Goal: Task Accomplishment & Management: Complete application form

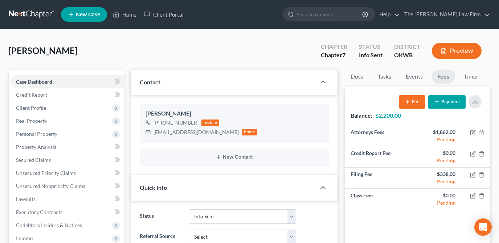
select select "3"
drag, startPoint x: 375, startPoint y: 16, endPoint x: 367, endPoint y: 18, distance: 7.4
click at [363, 16] on input "search" at bounding box center [330, 14] width 66 height 13
type input "[PERSON_NAME]"
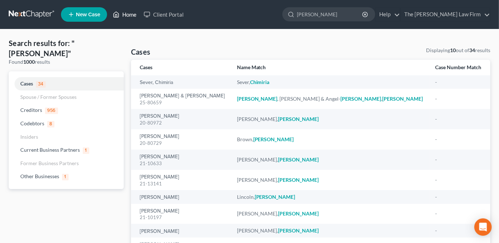
click at [131, 14] on link "Home" at bounding box center [124, 14] width 31 height 13
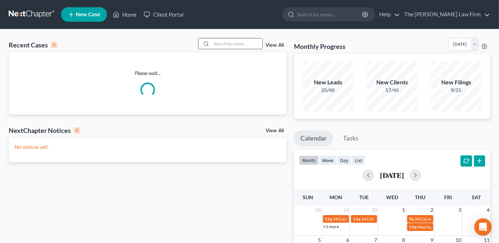
click at [220, 44] on input "search" at bounding box center [236, 43] width 51 height 11
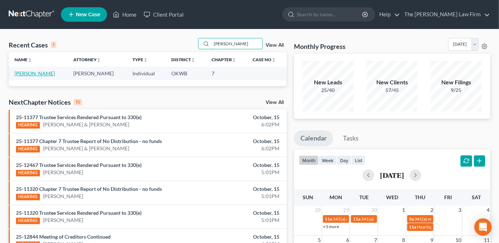
type input "[PERSON_NAME]"
click at [32, 75] on link "[PERSON_NAME]" at bounding box center [35, 73] width 40 height 6
select select "2"
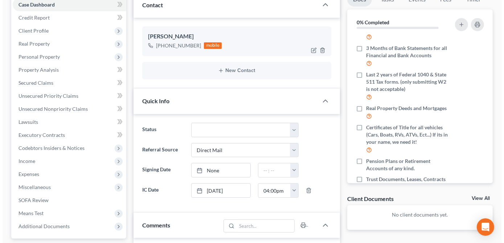
scroll to position [66, 0]
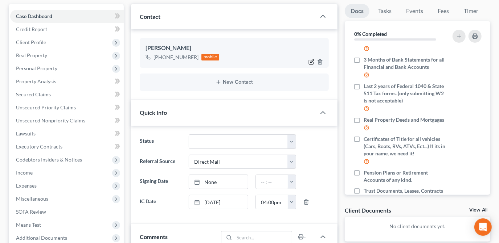
click at [311, 61] on icon "button" at bounding box center [311, 62] width 6 height 6
select select "0"
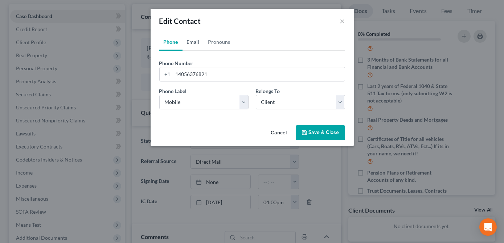
click at [199, 42] on link "Email" at bounding box center [192, 41] width 21 height 17
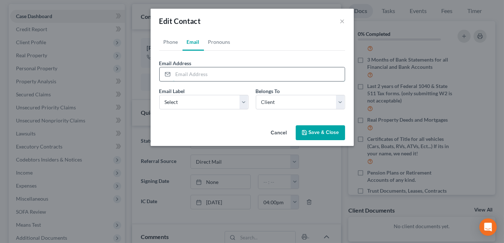
click at [197, 75] on input "email" at bounding box center [258, 74] width 171 height 14
paste input "[PERSON_NAME] (OKC Office) #1 phone scheduled Completed Info Sent FALSE 10/10 1…"
type input "[PERSON_NAME] (OKC Office) #1 phone scheduled Completed Info Sent FALSE 10/10 1…"
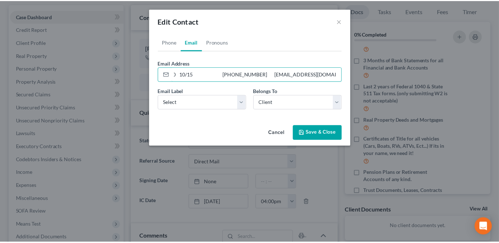
scroll to position [0, 0]
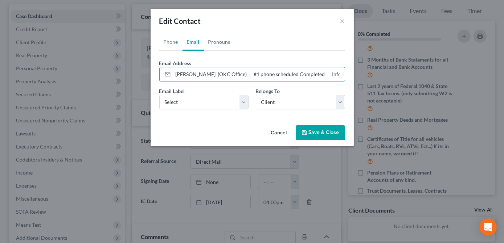
drag, startPoint x: 292, startPoint y: 75, endPoint x: 125, endPoint y: 69, distance: 166.5
click at [125, 70] on div "Edit Contact × Phone Email Pronouns Phone Number * [PHONE_NUMBER] Ext. Phone La…" at bounding box center [252, 121] width 504 height 243
click at [224, 71] on input "email" at bounding box center [258, 74] width 171 height 14
paste input "[EMAIL_ADDRESS][DOMAIN_NAME]"
drag, startPoint x: 214, startPoint y: 75, endPoint x: 149, endPoint y: 73, distance: 65.3
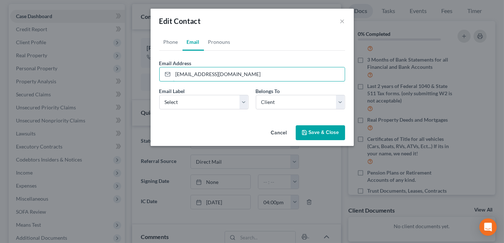
click at [146, 73] on div "Edit Contact × Phone Email Pronouns Phone Number * [PHONE_NUMBER] Ext. Phone La…" at bounding box center [252, 121] width 504 height 243
type input "[EMAIL_ADDRESS][DOMAIN_NAME]"
drag, startPoint x: 243, startPoint y: 101, endPoint x: 244, endPoint y: 106, distance: 4.6
click at [243, 101] on select "Select Home Work Other" at bounding box center [203, 102] width 89 height 15
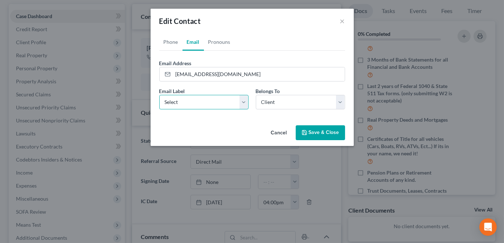
select select "0"
click at [159, 95] on select "Select Home Work Other" at bounding box center [203, 102] width 89 height 15
drag, startPoint x: 321, startPoint y: 135, endPoint x: 280, endPoint y: 123, distance: 41.9
click at [317, 133] on button "Save & Close" at bounding box center [319, 132] width 49 height 15
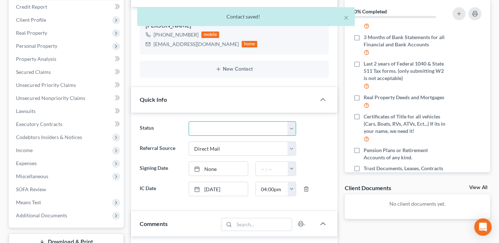
scroll to position [99, 0]
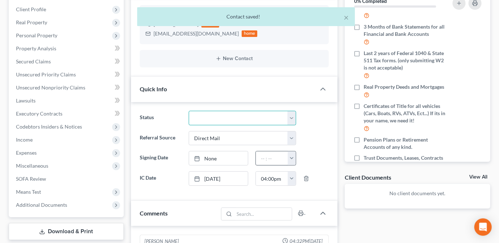
click at [282, 151] on ng-include "Status Discharged Dismissed Filed Info Sent In Progress Lead Lost Lead Ready to…" at bounding box center [234, 148] width 189 height 75
click at [288, 119] on select "Discharged Dismissed Filed Info Sent In Progress Lead Lost Lead Ready to File R…" at bounding box center [242, 118] width 107 height 15
select select "3"
click at [189, 111] on select "Discharged Dismissed Filed Info Sent In Progress Lead Lost Lead Ready to File R…" at bounding box center [242, 118] width 107 height 15
click at [315, 145] on ng-include "Status Discharged Dismissed Filed Info Sent In Progress Lead Lost Lead Ready to…" at bounding box center [234, 148] width 189 height 75
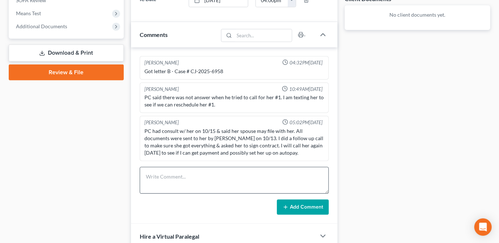
scroll to position [297, 0]
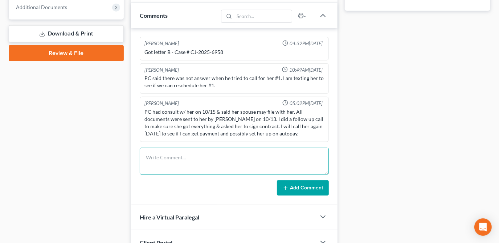
click at [199, 156] on textarea at bounding box center [234, 161] width 189 height 27
type textarea "Consult notes: OKWB 7, $1900. Spouse may also file. Docs sent 10/13. Case will …"
click at [287, 187] on button "Add Comment" at bounding box center [303, 188] width 52 height 15
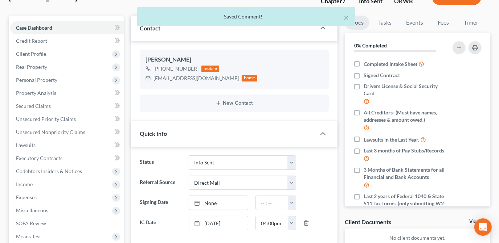
scroll to position [0, 0]
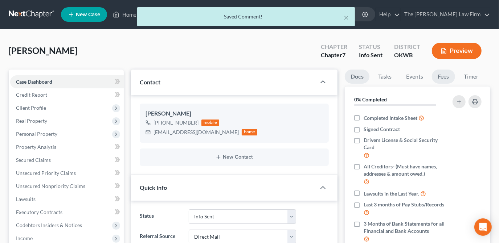
click at [434, 79] on link "Fees" at bounding box center [442, 77] width 23 height 14
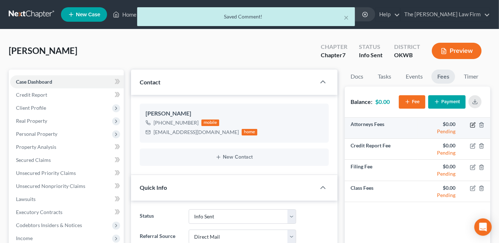
click at [471, 126] on icon "button" at bounding box center [473, 125] width 6 height 6
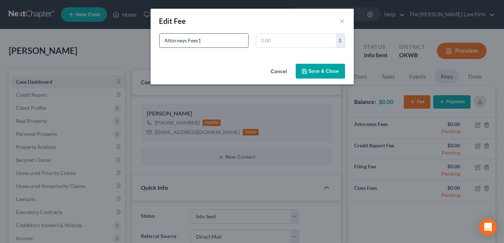
type input "Attorneys Fees"
type input "1,562.00"
click at [337, 71] on button "Save & Close" at bounding box center [319, 71] width 49 height 15
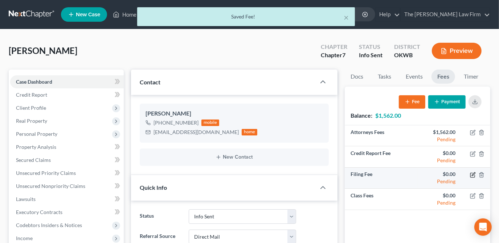
click at [472, 174] on icon "button" at bounding box center [472, 174] width 3 height 3
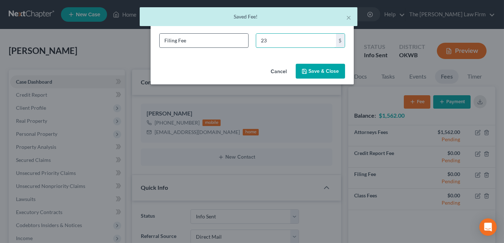
type input "2"
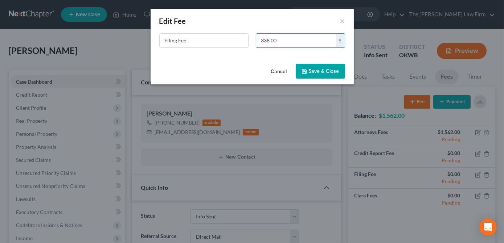
type input "338.00"
click at [314, 76] on button "Save & Close" at bounding box center [319, 71] width 49 height 15
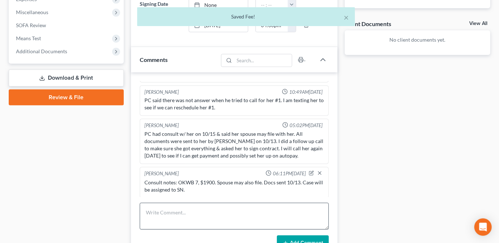
scroll to position [264, 0]
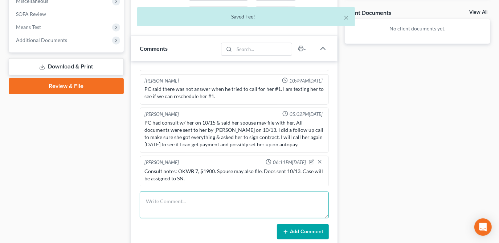
click at [222, 200] on textarea at bounding box center [234, 205] width 189 height 27
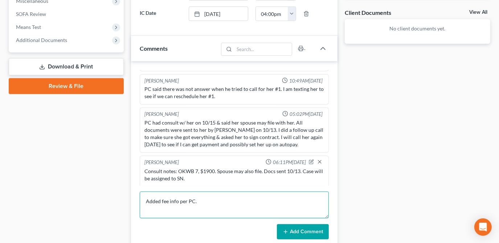
type textarea "Added fee info per PC."
click at [308, 227] on button "Add Comment" at bounding box center [303, 231] width 52 height 15
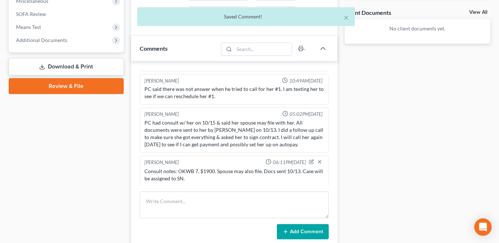
scroll to position [49, 0]
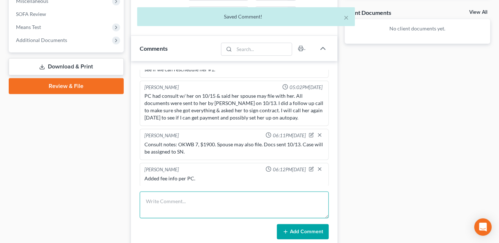
drag, startPoint x: 220, startPoint y: 199, endPoint x: 207, endPoint y: 186, distance: 18.2
click at [212, 193] on textarea at bounding box center [234, 205] width 189 height 27
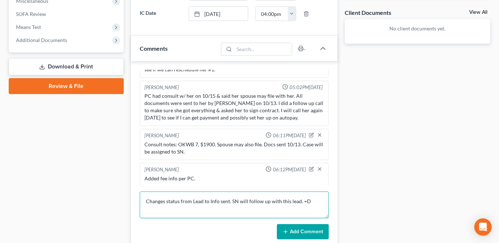
type textarea "Changes status from Lead to Info sent. SN will follow up with this lead. =D"
click at [301, 231] on button "Add Comment" at bounding box center [303, 231] width 52 height 15
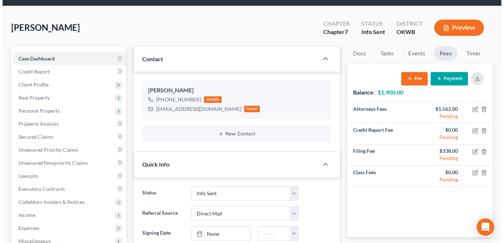
scroll to position [0, 0]
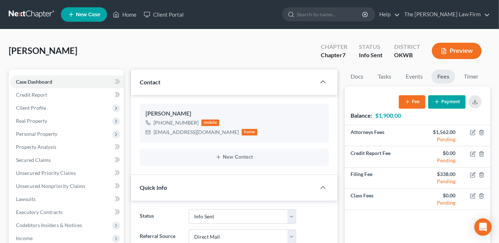
click at [96, 17] on span "New Case" at bounding box center [88, 14] width 24 height 5
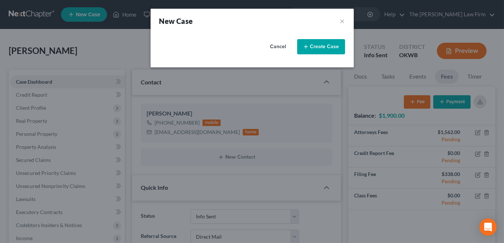
select select "65"
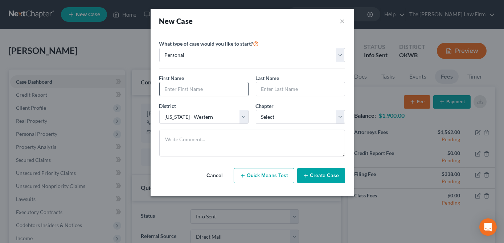
click at [219, 87] on input "text" at bounding box center [204, 89] width 88 height 14
type input "[PERSON_NAME]"
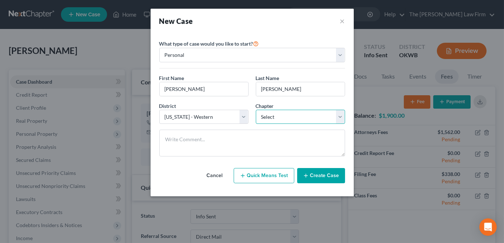
drag, startPoint x: 271, startPoint y: 118, endPoint x: 273, endPoint y: 124, distance: 6.1
click at [271, 118] on select "Select 7 11 12 13" at bounding box center [300, 117] width 89 height 15
select select "0"
click at [256, 110] on select "Select 7 11 12 13" at bounding box center [300, 117] width 89 height 15
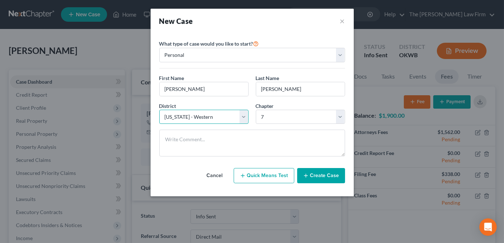
click at [204, 117] on select "Select [US_STATE] - [GEOGRAPHIC_DATA] [US_STATE] - [GEOGRAPHIC_DATA][US_STATE] …" at bounding box center [203, 117] width 89 height 15
select select "63"
click at [159, 110] on select "Select [US_STATE] - [GEOGRAPHIC_DATA] [US_STATE] - [GEOGRAPHIC_DATA][US_STATE] …" at bounding box center [203, 117] width 89 height 15
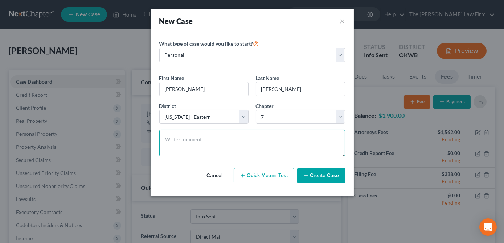
drag, startPoint x: 199, startPoint y: 141, endPoint x: 185, endPoint y: 135, distance: 16.4
click at [199, 141] on textarea at bounding box center [252, 143] width 186 height 27
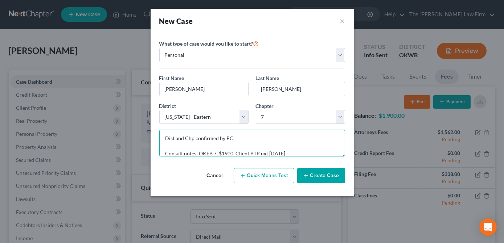
click at [297, 151] on textarea "Dist and Chp confirmed by PC. Consult notes: OKEB 7, $1900. Client PTP nxt [DAT…" at bounding box center [252, 143] width 186 height 27
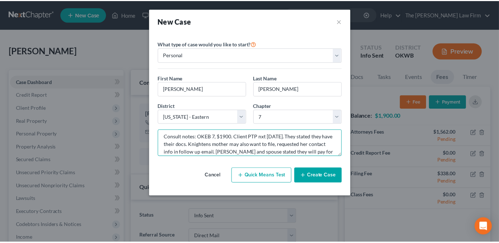
scroll to position [26, 0]
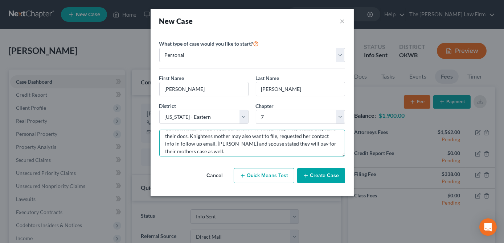
click at [228, 150] on textarea "Dist and Chp confirmed by PC. Consult notes: OKEB 7, $1900. Client PTP nxt [DAT…" at bounding box center [252, 143] width 186 height 27
type textarea "Dist and Chp confirmed by PC. Consult notes: OKEB 7, $1900. Client PTP nxt [DAT…"
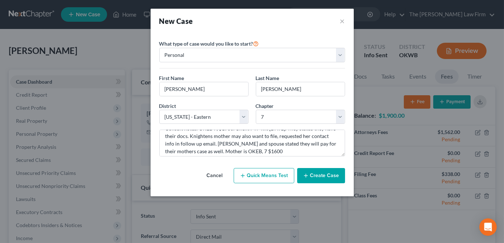
click at [316, 173] on button "Create Case" at bounding box center [321, 175] width 48 height 15
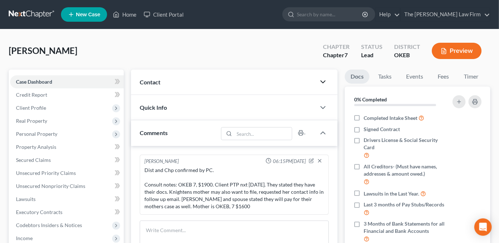
click at [323, 81] on icon "button" at bounding box center [322, 82] width 9 height 9
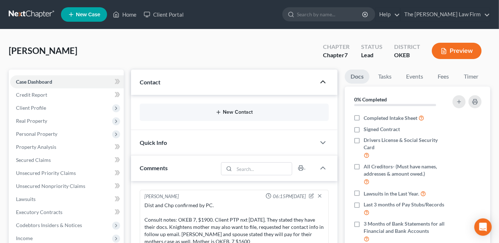
click at [236, 112] on button "New Contact" at bounding box center [233, 112] width 177 height 6
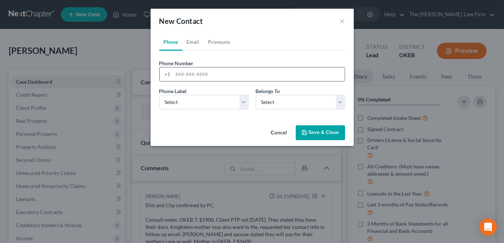
click at [199, 72] on input "tel" at bounding box center [258, 74] width 171 height 14
type input "5802724635"
drag, startPoint x: 231, startPoint y: 99, endPoint x: 232, endPoint y: 104, distance: 5.9
click at [231, 98] on select "Select Mobile Home Work Other" at bounding box center [203, 102] width 89 height 15
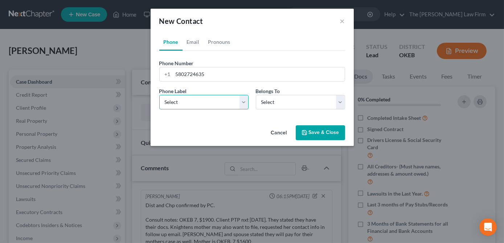
select select "0"
click at [159, 95] on select "Select Mobile Home Work Other" at bounding box center [203, 102] width 89 height 15
drag, startPoint x: 268, startPoint y: 104, endPoint x: 268, endPoint y: 108, distance: 4.4
click at [268, 104] on select "Select Client Other" at bounding box center [300, 102] width 89 height 15
select select "0"
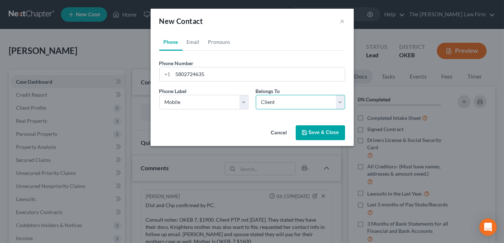
click at [256, 95] on select "Select Client Other" at bounding box center [300, 102] width 89 height 15
select select "0"
drag, startPoint x: 190, startPoint y: 42, endPoint x: 186, endPoint y: 55, distance: 13.6
click at [190, 42] on link "Email" at bounding box center [192, 41] width 21 height 17
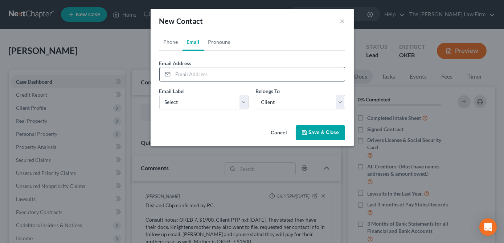
click at [213, 75] on input "email" at bounding box center [258, 74] width 171 height 14
paste input "[EMAIL_ADDRESS][DOMAIN_NAME]"
type input "[EMAIL_ADDRESS][DOMAIN_NAME]"
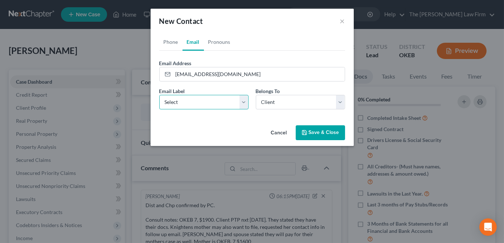
drag, startPoint x: 211, startPoint y: 103, endPoint x: 211, endPoint y: 109, distance: 6.6
click at [211, 103] on select "Select Home Work Other" at bounding box center [203, 102] width 89 height 15
select select "0"
click at [159, 95] on select "Select Home Work Other" at bounding box center [203, 102] width 89 height 15
click at [233, 122] on div "Phone Email Pronouns Phone Number * [PHONE_NUMBER] Ext. Phone Label * Select Mo…" at bounding box center [251, 77] width 203 height 89
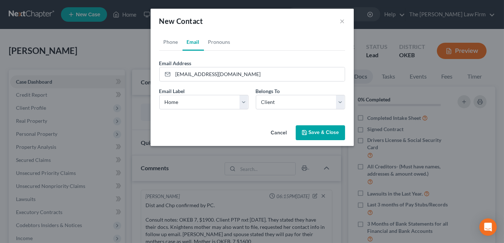
click at [313, 134] on button "Save & Close" at bounding box center [319, 132] width 49 height 15
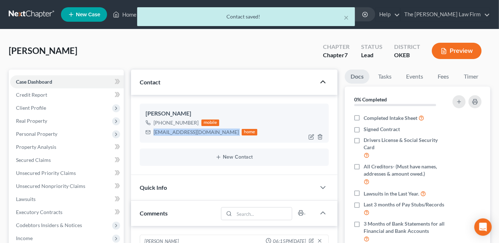
drag, startPoint x: 205, startPoint y: 133, endPoint x: 150, endPoint y: 134, distance: 55.1
click at [150, 134] on div "[EMAIL_ADDRESS][DOMAIN_NAME] home" at bounding box center [201, 132] width 112 height 9
drag, startPoint x: 153, startPoint y: 133, endPoint x: 173, endPoint y: 133, distance: 20.0
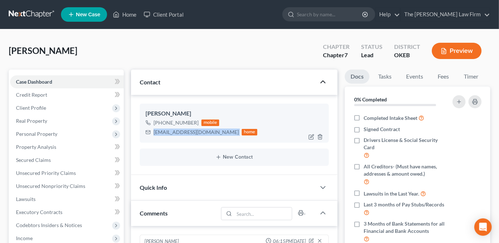
copy div "[EMAIL_ADDRESS][DOMAIN_NAME]"
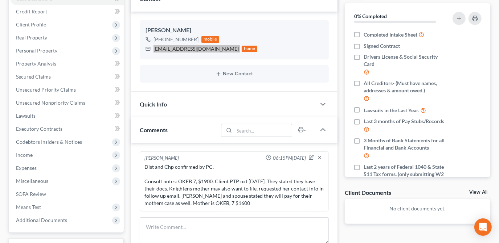
scroll to position [99, 0]
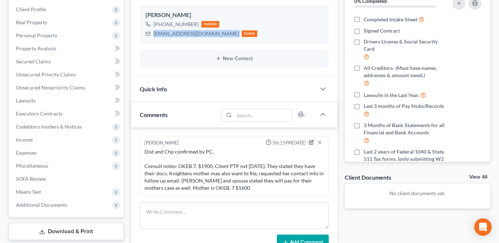
click at [309, 140] on icon "button" at bounding box center [311, 142] width 5 height 5
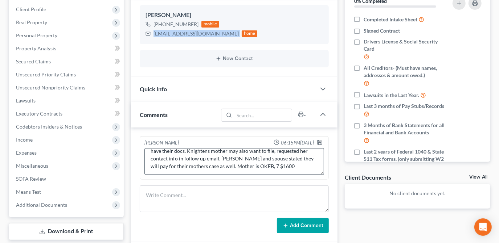
scroll to position [30, 0]
click at [284, 151] on textarea "Dist and Chp confirmed by PC. Consult notes: OKEB 7, $1900. Client PTP nxt [DAT…" at bounding box center [233, 161] width 179 height 27
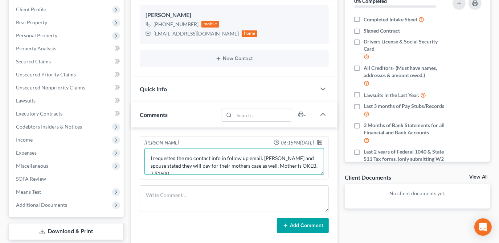
scroll to position [44, 0]
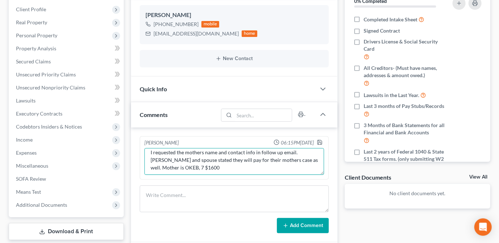
click at [296, 152] on textarea "Dist and Chp confirmed by PC. Consult notes: OKEB 7, $1900. Client PTP nxt [DAT…" at bounding box center [233, 161] width 179 height 27
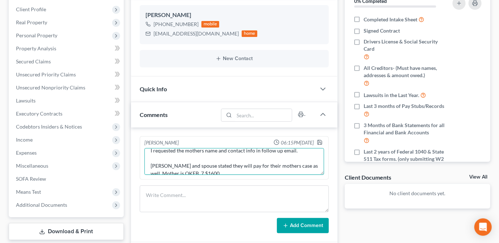
scroll to position [53, 0]
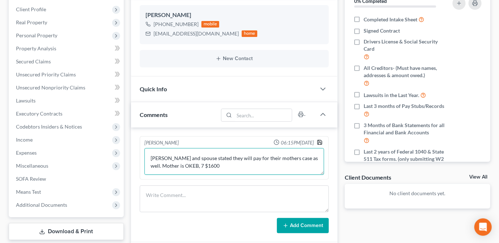
type textarea "Dist and Chp confirmed by PC. Consult notes: OKEB 7, $1900. Client PTP nxt [DAT…"
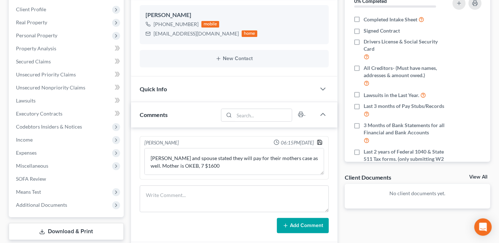
click at [319, 141] on icon "button" at bounding box center [320, 143] width 6 height 6
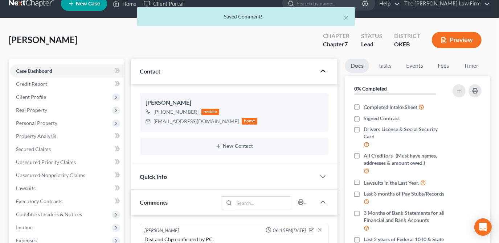
scroll to position [0, 0]
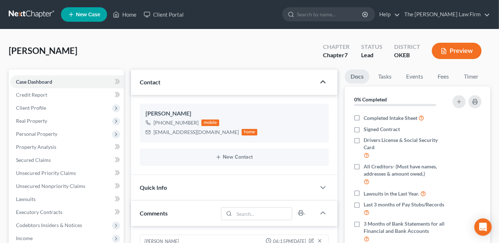
click at [207, 50] on div "[PERSON_NAME] Upgraded Chapter Chapter 7 Status Lead District OKEB Preview" at bounding box center [249, 54] width 481 height 32
drag, startPoint x: 126, startPoint y: 9, endPoint x: 245, endPoint y: 51, distance: 126.5
click at [126, 10] on link "Home" at bounding box center [124, 14] width 31 height 13
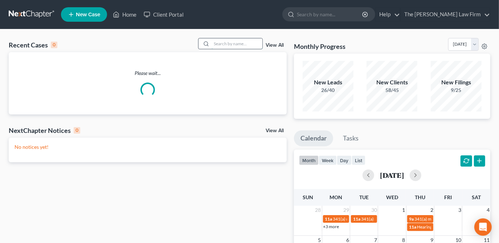
click at [245, 42] on input "search" at bounding box center [236, 43] width 51 height 11
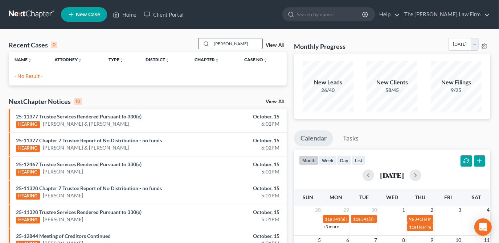
drag, startPoint x: 230, startPoint y: 44, endPoint x: 222, endPoint y: 46, distance: 8.5
click at [222, 46] on input "[PERSON_NAME]" at bounding box center [236, 43] width 51 height 11
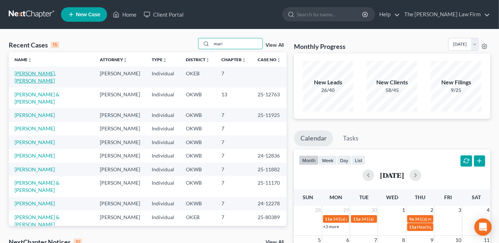
type input "mari"
click at [47, 73] on link "[PERSON_NAME], [PERSON_NAME]" at bounding box center [35, 76] width 41 height 13
select select "6"
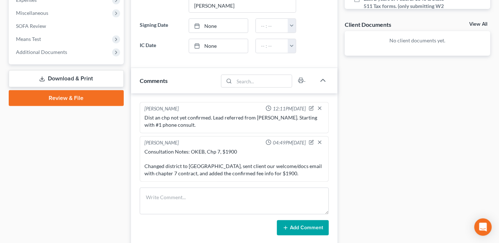
scroll to position [264, 0]
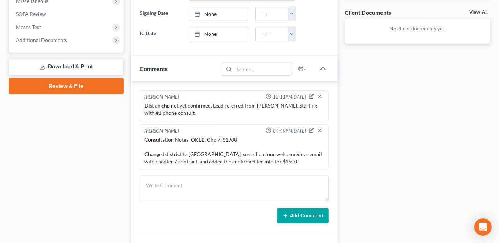
click at [114, 136] on div "Case Dashboard Payments Invoices Payments Payments Credit Report Client Profile" at bounding box center [66, 57] width 122 height 503
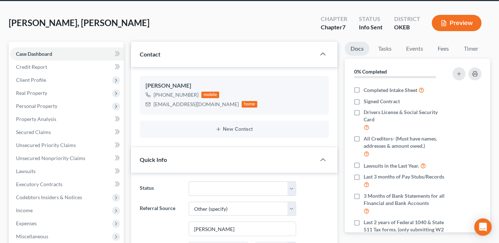
scroll to position [0, 0]
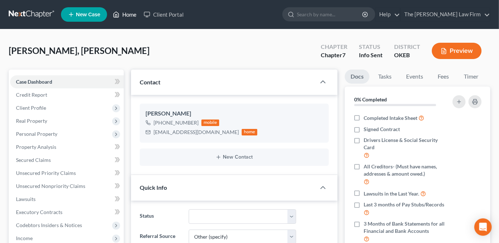
drag, startPoint x: 134, startPoint y: 13, endPoint x: 185, endPoint y: 30, distance: 53.9
click at [134, 13] on link "Home" at bounding box center [124, 14] width 31 height 13
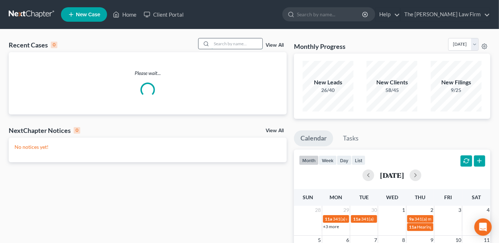
click at [256, 44] on input "search" at bounding box center [236, 43] width 51 height 11
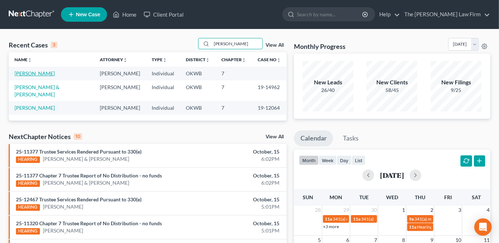
type input "[PERSON_NAME]"
click at [39, 73] on link "[PERSON_NAME]" at bounding box center [35, 73] width 40 height 6
select select "4"
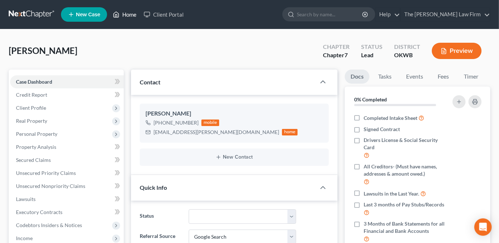
drag, startPoint x: 128, startPoint y: 15, endPoint x: 149, endPoint y: 38, distance: 31.9
click at [128, 15] on link "Home" at bounding box center [124, 14] width 31 height 13
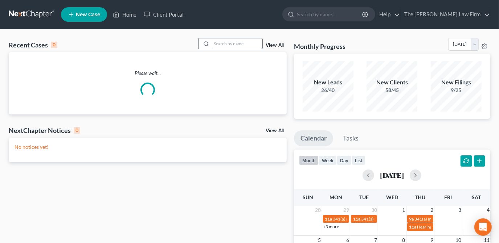
click at [228, 45] on input "search" at bounding box center [236, 43] width 51 height 11
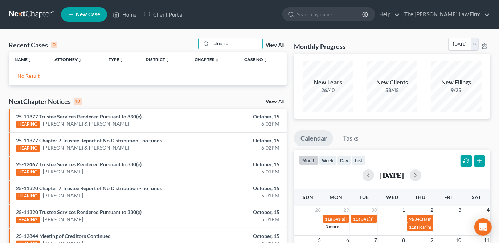
drag, startPoint x: 232, startPoint y: 44, endPoint x: 173, endPoint y: 41, distance: 59.5
click at [167, 42] on div "Recent Cases 0 strucks View All" at bounding box center [148, 45] width 278 height 14
type input "Stucks"
click at [82, 7] on li "New Case" at bounding box center [85, 14] width 48 height 17
click at [92, 14] on span "New Case" at bounding box center [88, 14] width 24 height 5
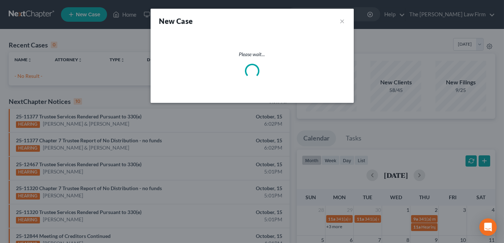
select select "65"
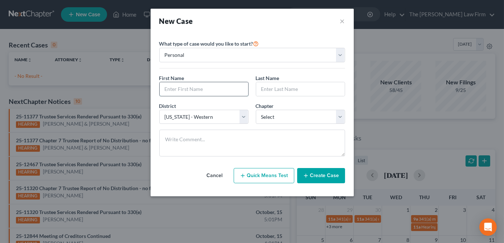
click at [223, 91] on input "text" at bounding box center [204, 89] width 88 height 14
type input "Alyssa"
type input "Stucks"
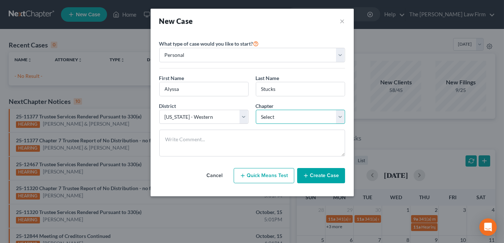
click at [268, 116] on select "Select 7 11 12 13" at bounding box center [300, 117] width 89 height 15
select select "0"
click at [256, 110] on select "Select 7 11 12 13" at bounding box center [300, 117] width 89 height 15
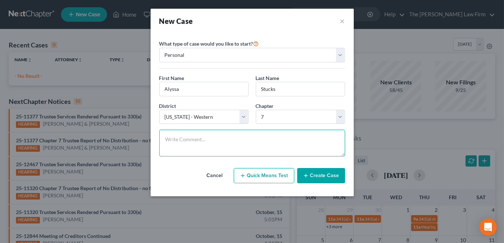
click at [253, 140] on textarea at bounding box center [252, 143] width 186 height 27
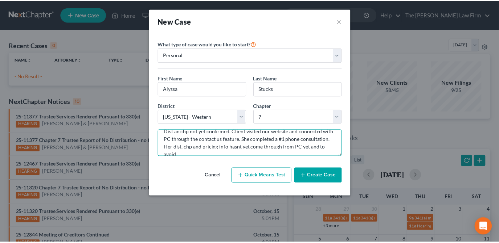
scroll to position [9, 0]
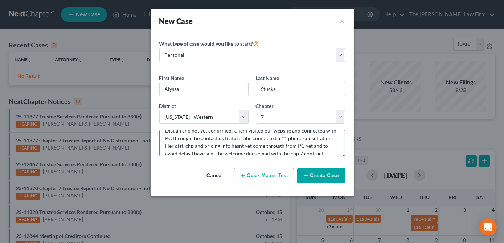
type textarea "Dist an chp not yet confirmed. Client visited our website and connected with PC…"
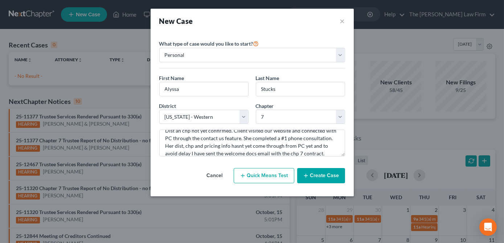
click at [319, 176] on button "Create Case" at bounding box center [321, 175] width 48 height 15
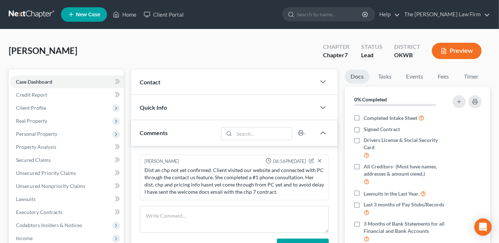
click at [318, 80] on div at bounding box center [326, 82] width 22 height 15
click at [323, 82] on polyline "button" at bounding box center [323, 82] width 4 height 2
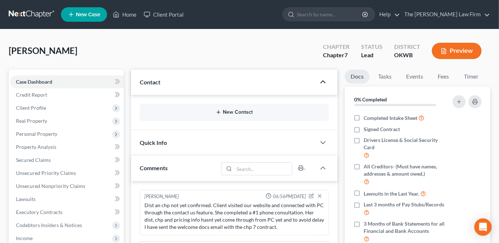
click at [239, 114] on button "New Contact" at bounding box center [233, 112] width 177 height 6
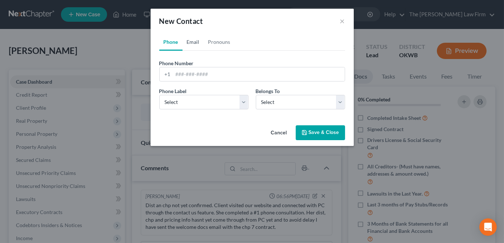
drag, startPoint x: 195, startPoint y: 43, endPoint x: 204, endPoint y: 60, distance: 19.1
click at [195, 43] on link "Email" at bounding box center [192, 41] width 21 height 17
paste input "[EMAIL_ADDRESS][DOMAIN_NAME]"
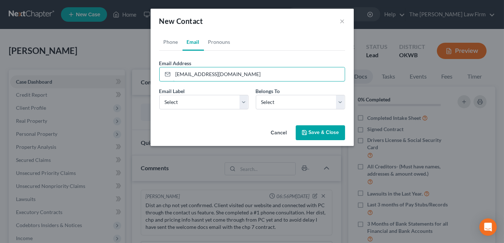
type input "[EMAIL_ADDRESS][DOMAIN_NAME]"
click at [218, 107] on select "Select Home Work Other" at bounding box center [203, 102] width 89 height 15
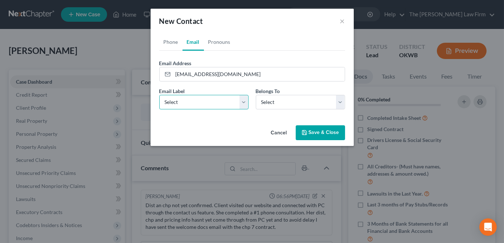
select select "0"
click at [159, 95] on select "Select Home Work Other" at bounding box center [203, 102] width 89 height 15
drag, startPoint x: 273, startPoint y: 105, endPoint x: 275, endPoint y: 109, distance: 5.0
click at [273, 105] on select "Select Client Other" at bounding box center [300, 102] width 89 height 15
select select "0"
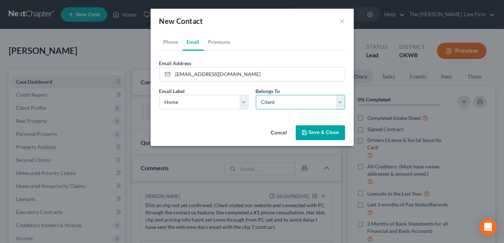
click at [256, 95] on select "Select Client Other" at bounding box center [300, 102] width 89 height 15
click at [171, 43] on link "Phone" at bounding box center [170, 41] width 23 height 17
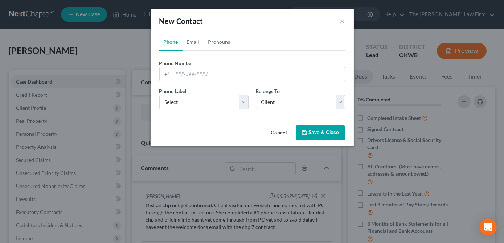
drag, startPoint x: 320, startPoint y: 128, endPoint x: 306, endPoint y: 133, distance: 14.9
click at [320, 128] on button "Save & Close" at bounding box center [319, 132] width 49 height 15
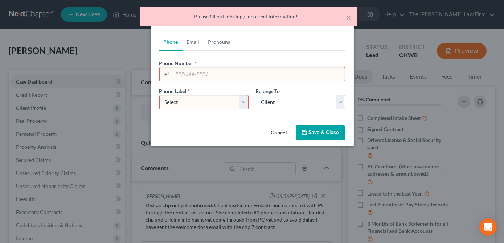
click at [191, 121] on div "Phone Email Pronouns Phone Number * +1 Ext. Phone Label * Select Mobile Home Wo…" at bounding box center [251, 77] width 203 height 89
click at [190, 40] on link "Email" at bounding box center [192, 41] width 21 height 17
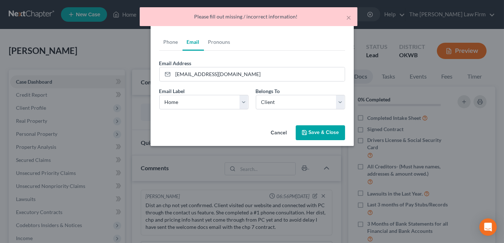
drag, startPoint x: 306, startPoint y: 125, endPoint x: 309, endPoint y: 129, distance: 4.9
click at [307, 126] on div "Cancel Save & Close" at bounding box center [251, 135] width 203 height 24
click at [316, 134] on button "Save & Close" at bounding box center [319, 132] width 49 height 15
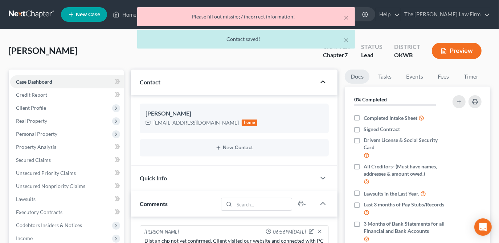
scroll to position [193, 0]
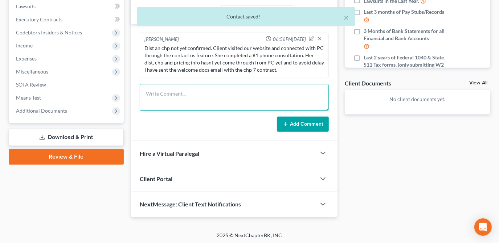
click at [185, 103] on textarea at bounding box center [234, 97] width 189 height 27
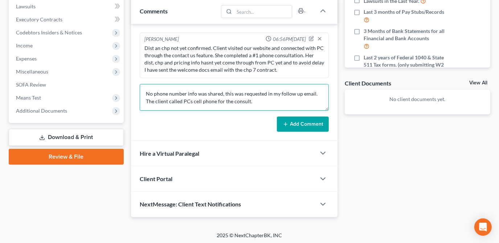
type textarea "No phone number info was shared, this was requested in my follow up email. The …"
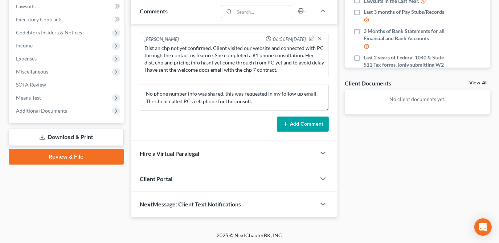
click at [300, 119] on button "Add Comment" at bounding box center [303, 124] width 52 height 15
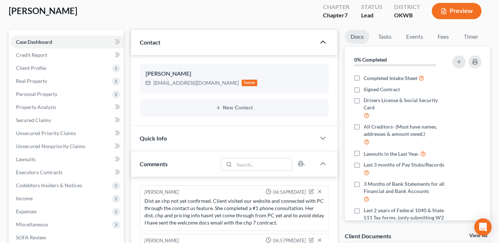
scroll to position [0, 0]
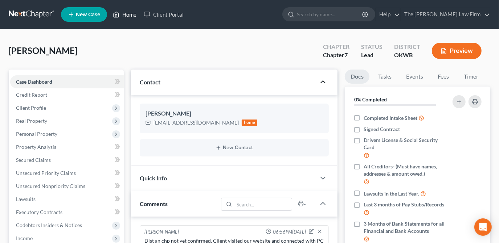
drag, startPoint x: 127, startPoint y: 14, endPoint x: 141, endPoint y: 36, distance: 26.8
click at [126, 14] on link "Home" at bounding box center [124, 14] width 31 height 13
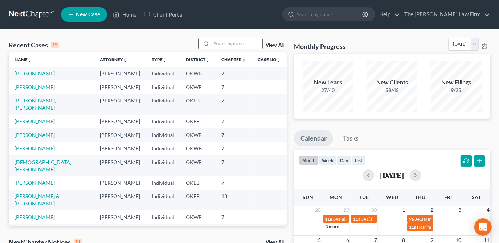
click at [233, 43] on input "search" at bounding box center [236, 43] width 51 height 11
type input "k"
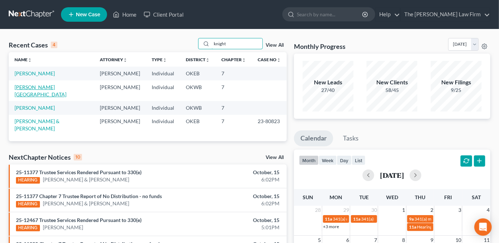
type input "knight"
click at [38, 87] on link "[PERSON_NAME][GEOGRAPHIC_DATA]" at bounding box center [41, 90] width 52 height 13
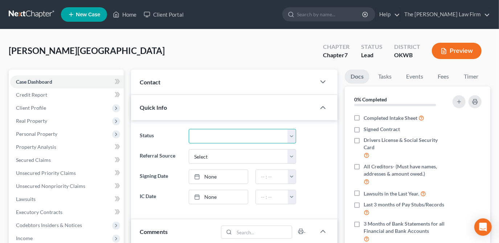
click at [280, 142] on select "Discharged Dismissed Filed Info Sent In Progress Lead Lost Lead Ready to File R…" at bounding box center [242, 136] width 107 height 15
select select "3"
click at [189, 129] on select "Discharged Dismissed Filed Info Sent In Progress Lead Lost Lead Ready to File R…" at bounding box center [242, 136] width 107 height 15
click at [310, 162] on div "Referral Source Select Word Of Mouth Previous Clients Direct Mail Website Googl…" at bounding box center [234, 156] width 196 height 15
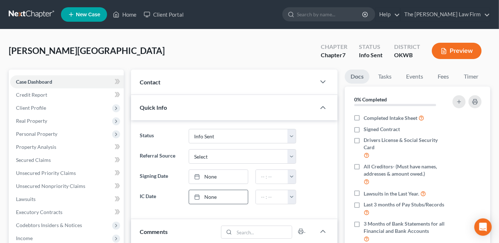
click at [225, 200] on link "None" at bounding box center [218, 197] width 59 height 14
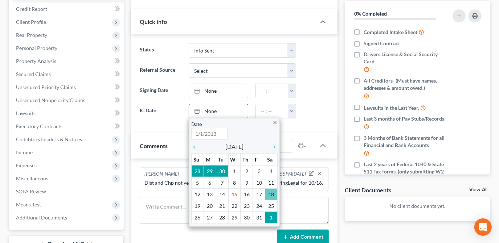
scroll to position [99, 0]
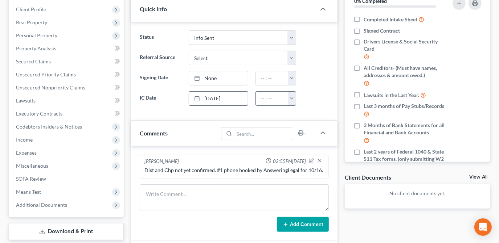
click at [288, 99] on button "button" at bounding box center [292, 99] width 8 height 14
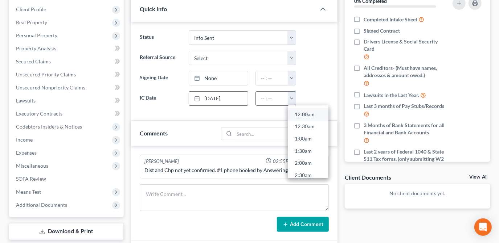
click at [303, 116] on link "12:00am" at bounding box center [308, 114] width 41 height 12
type input "12:00am"
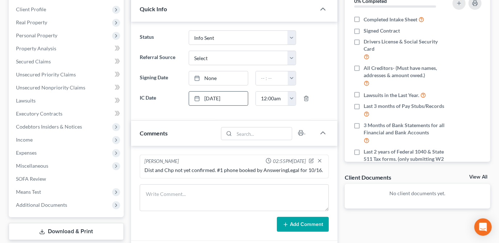
click at [312, 109] on div "Status Discharged Dismissed Filed Info Sent In Progress Lead Lost Lead Ready to…" at bounding box center [234, 71] width 206 height 99
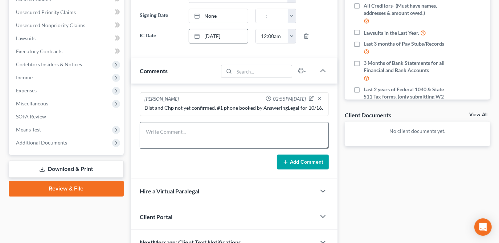
scroll to position [165, 0]
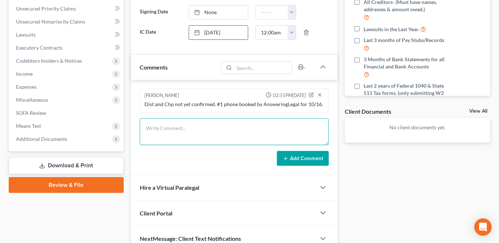
click at [195, 135] on textarea at bounding box center [234, 132] width 189 height 27
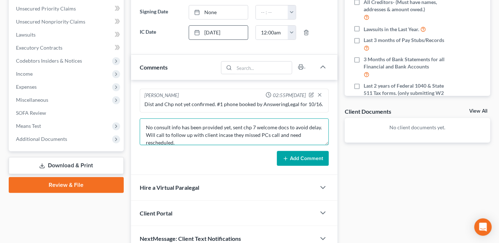
scroll to position [8, 0]
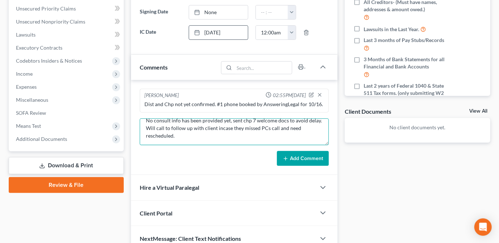
drag, startPoint x: 177, startPoint y: 141, endPoint x: 145, endPoint y: 130, distance: 33.8
click at [145, 130] on textarea "No consult info has been provided yet, sent chp 7 welcome docs to avoid delay. …" at bounding box center [234, 132] width 189 height 27
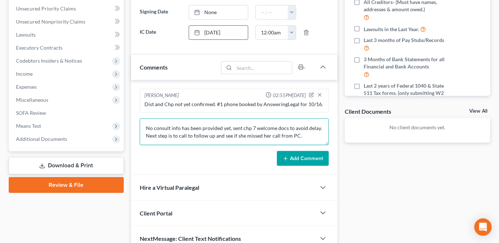
type textarea "No consult info has been provided yet, sent chp 7 welcome docs to avoid delay. …"
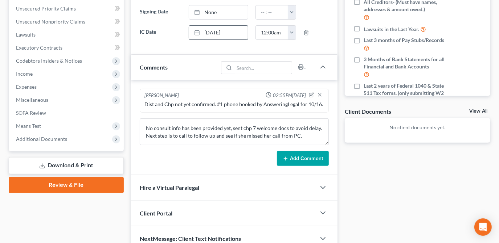
click at [285, 153] on button "Add Comment" at bounding box center [303, 158] width 52 height 15
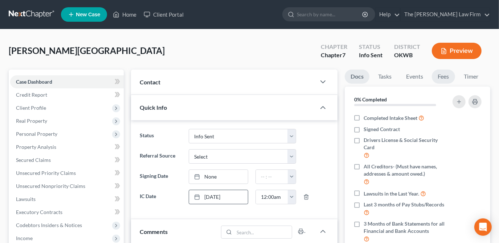
click at [436, 77] on link "Fees" at bounding box center [442, 77] width 23 height 14
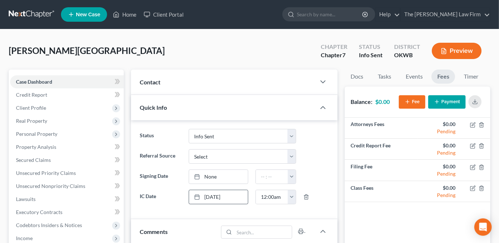
click at [249, 77] on div "Contact" at bounding box center [223, 82] width 185 height 25
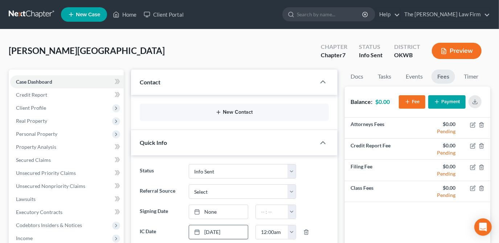
click at [236, 109] on button "New Contact" at bounding box center [233, 112] width 177 height 6
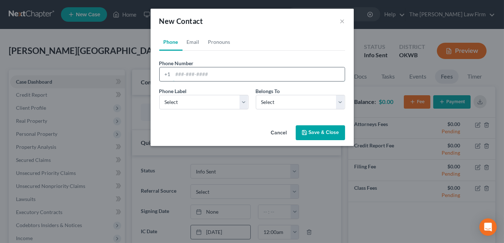
click at [183, 71] on input "tel" at bounding box center [258, 74] width 171 height 14
paste input "[PHONE_NUMBER]"
type input "[PHONE_NUMBER]"
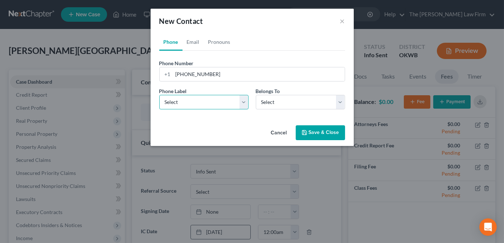
drag, startPoint x: 215, startPoint y: 100, endPoint x: 226, endPoint y: 109, distance: 14.4
click at [215, 100] on select "Select Mobile Home Work Other" at bounding box center [203, 102] width 89 height 15
select select "0"
click at [159, 95] on select "Select Mobile Home Work Other" at bounding box center [203, 102] width 89 height 15
drag, startPoint x: 273, startPoint y: 105, endPoint x: 272, endPoint y: 109, distance: 4.4
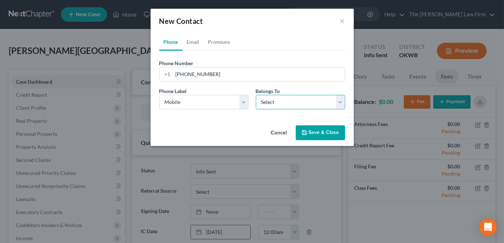
click at [273, 105] on select "Select Client Other" at bounding box center [300, 102] width 89 height 15
select select "0"
click at [256, 95] on select "Select Client Other" at bounding box center [300, 102] width 89 height 15
select select "0"
click at [197, 41] on link "Email" at bounding box center [192, 41] width 21 height 17
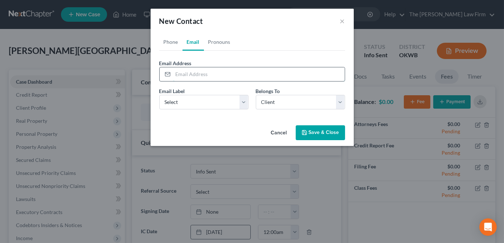
click at [178, 71] on input "email" at bounding box center [258, 74] width 171 height 14
paste input "[EMAIL_ADDRESS][DOMAIN_NAME]"
type input "[EMAIL_ADDRESS][DOMAIN_NAME]"
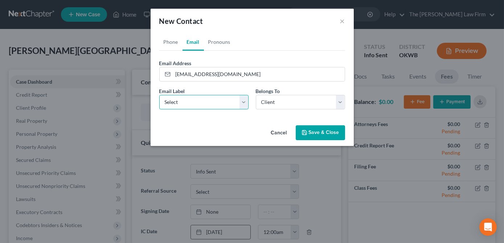
drag, startPoint x: 245, startPoint y: 100, endPoint x: 240, endPoint y: 109, distance: 10.7
click at [245, 100] on select "Select Home Work Other" at bounding box center [203, 102] width 89 height 15
select select "0"
click at [159, 95] on select "Select Home Work Other" at bounding box center [203, 102] width 89 height 15
drag, startPoint x: 265, startPoint y: 121, endPoint x: 295, endPoint y: 127, distance: 30.9
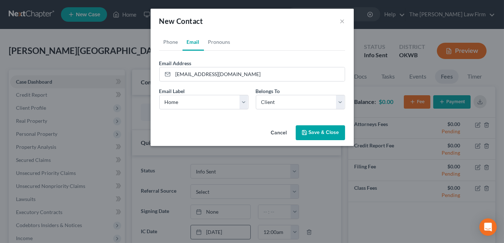
click at [265, 121] on div "Phone Email Pronouns Phone Number * [PHONE_NUMBER] Ext. Phone Label * Select Mo…" at bounding box center [251, 77] width 203 height 89
click at [310, 131] on button "Save & Close" at bounding box center [319, 132] width 49 height 15
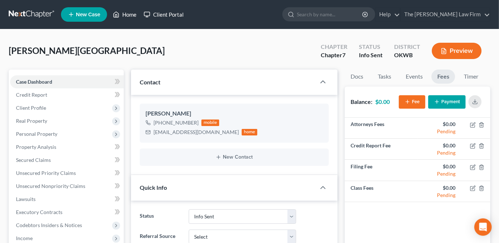
drag, startPoint x: 132, startPoint y: 13, endPoint x: 142, endPoint y: 16, distance: 10.2
click at [132, 13] on link "Home" at bounding box center [124, 14] width 31 height 13
